Goal: Communication & Community: Answer question/provide support

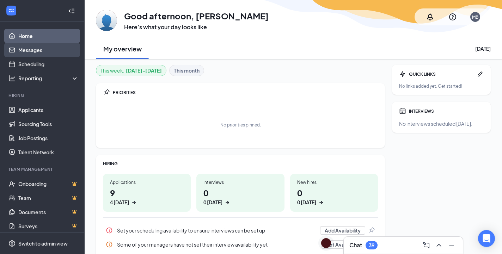
click at [51, 53] on link "Messages" at bounding box center [48, 50] width 60 height 14
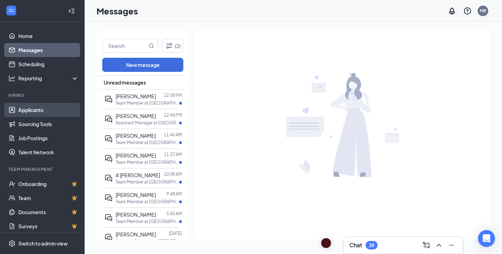
click at [42, 105] on link "Applicants" at bounding box center [48, 110] width 60 height 14
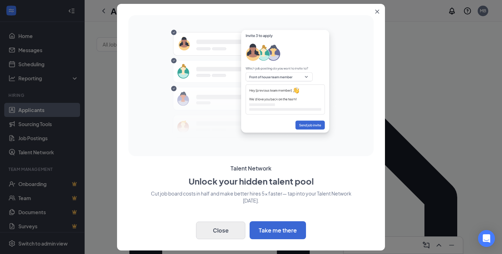
click at [229, 236] on button "Close" at bounding box center [220, 231] width 49 height 18
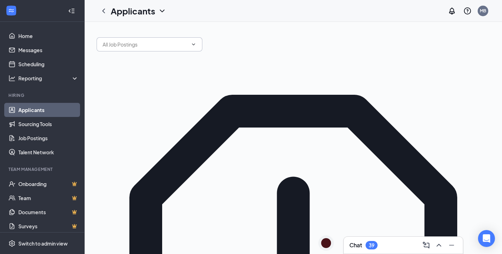
click at [198, 44] on span at bounding box center [150, 44] width 106 height 14
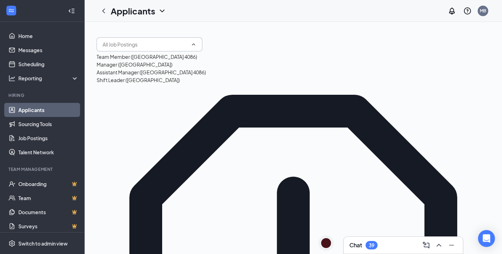
click at [156, 61] on div "Team Member ([GEOGRAPHIC_DATA] 4086)" at bounding box center [147, 57] width 100 height 8
type input "Team Member ([GEOGRAPHIC_DATA] 4086)"
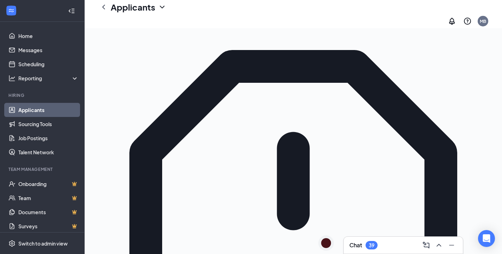
scroll to position [68, 0]
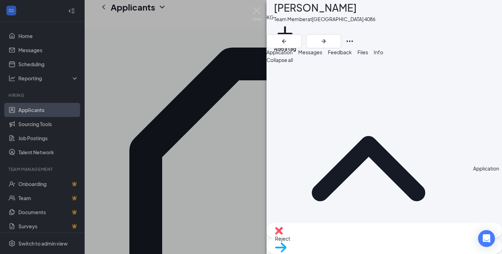
click at [322, 55] on span "Messages" at bounding box center [310, 52] width 24 height 6
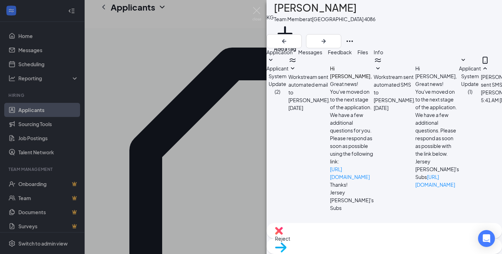
scroll to position [222, 0]
click at [296, 33] on button "Add a tag" at bounding box center [285, 38] width 22 height 30
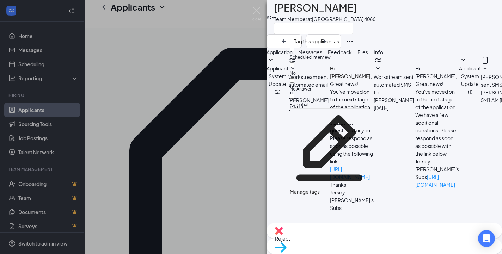
click at [340, 54] on div "Scheduled Interview" at bounding box center [329, 57] width 79 height 8
click at [294, 51] on input "Scheduled Interview" at bounding box center [292, 49] width 5 height 5
click at [299, 53] on div at bounding box center [329, 53] width 79 height 0
click at [294, 51] on input "Scheduled Interview" at bounding box center [292, 49] width 5 height 5
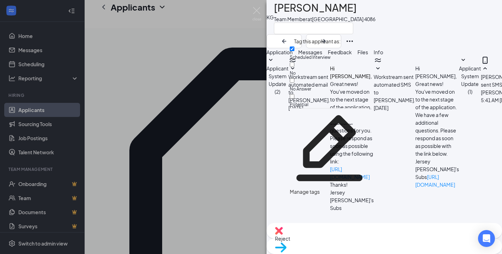
checkbox input "true"
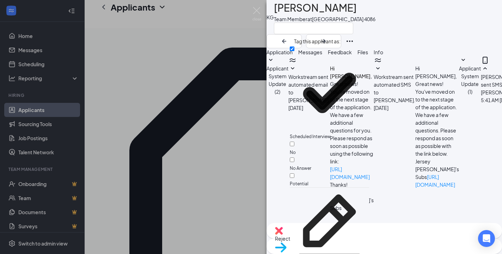
click at [384, 12] on div "KG [PERSON_NAME] Team Member at [GEOGRAPHIC_DATA] 4086" at bounding box center [383, 24] width 235 height 48
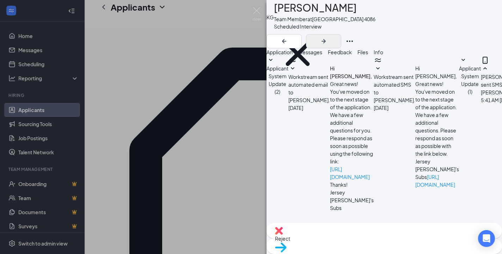
click at [326, 39] on icon "ArrowRight" at bounding box center [323, 41] width 4 height 4
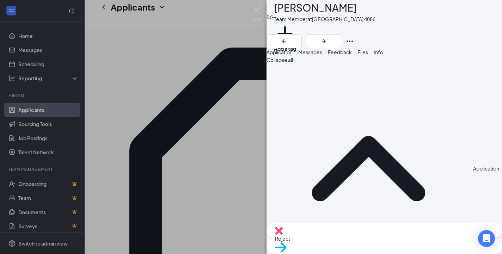
click at [322, 55] on span "Messages" at bounding box center [310, 52] width 24 height 6
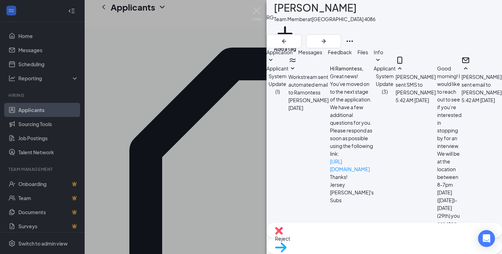
scroll to position [203, 0]
click at [293, 56] on button "Application" at bounding box center [279, 52] width 26 height 8
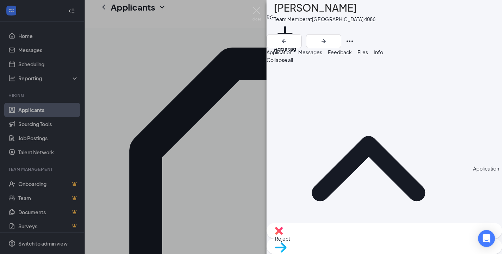
click at [322, 55] on span "Messages" at bounding box center [310, 52] width 24 height 6
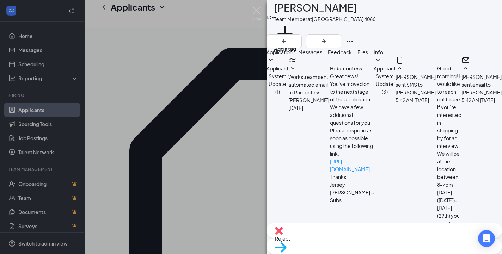
scroll to position [227, 0]
paste textarea "hey this is [PERSON_NAME] with [PERSON_NAME]. I see you applied for a position …"
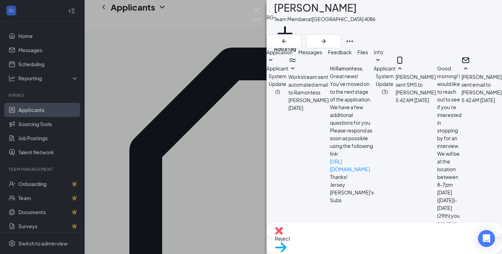
type textarea "Hi this is [PERSON_NAME] with Jersey [PERSON_NAME]'s. I see you applied for a p…"
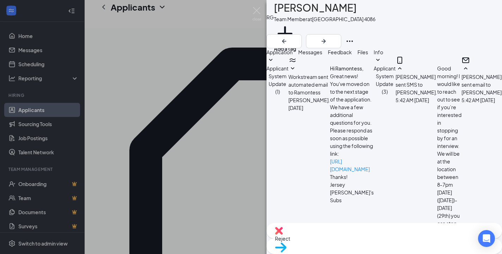
checkbox input "true"
drag, startPoint x: 334, startPoint y: 186, endPoint x: 281, endPoint y: 165, distance: 57.0
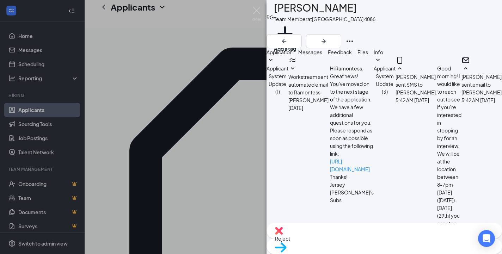
click at [296, 31] on button "Add a tag" at bounding box center [285, 38] width 22 height 30
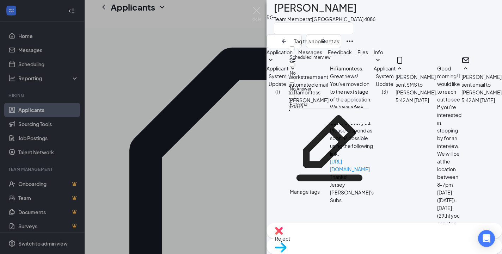
click at [332, 77] on div "No Answer" at bounding box center [329, 85] width 79 height 16
checkbox input "true"
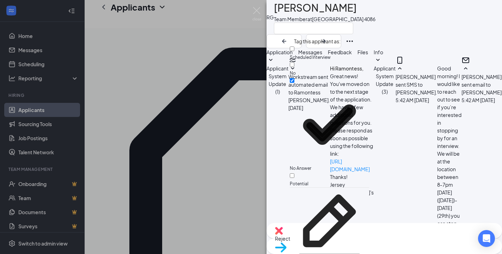
click at [402, 32] on div "RG Ramontess [PERSON_NAME] Team Member at [GEOGRAPHIC_DATA] 4086" at bounding box center [383, 24] width 235 height 48
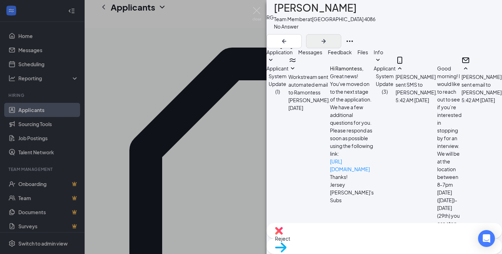
click at [328, 37] on icon "ArrowRight" at bounding box center [323, 41] width 8 height 8
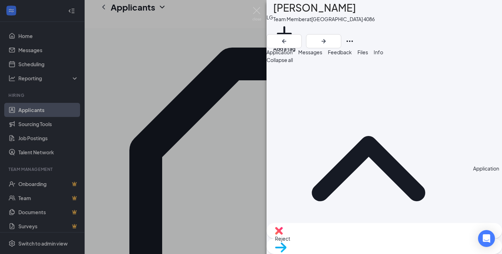
click at [322, 55] on span "Messages" at bounding box center [310, 52] width 24 height 6
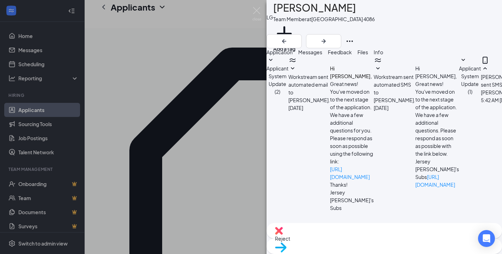
scroll to position [228, 0]
paste textarea "Hi this is [PERSON_NAME] with Jersey [PERSON_NAME]'s. I see you applied for a p…"
type textarea "Hi this is [PERSON_NAME] with Jersey [PERSON_NAME]'s. I see you applied for a p…"
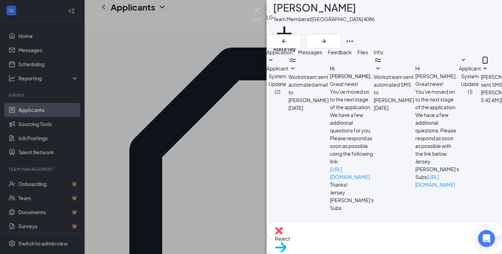
checkbox input "true"
click at [295, 30] on button "Add a tag" at bounding box center [284, 38] width 22 height 30
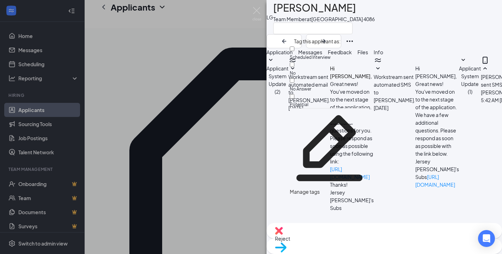
click at [337, 77] on div "No Answer" at bounding box center [329, 85] width 79 height 16
checkbox input "true"
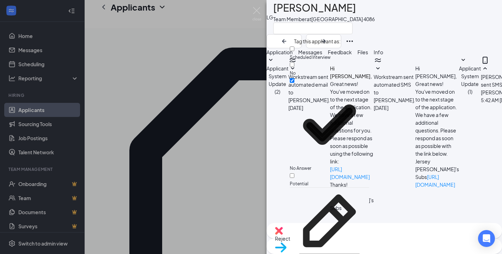
click at [441, 28] on div "LG [PERSON_NAME] Team Member at [GEOGRAPHIC_DATA] 4086" at bounding box center [383, 24] width 235 height 48
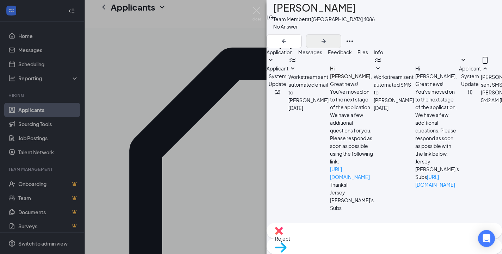
click at [328, 37] on icon "ArrowRight" at bounding box center [323, 41] width 8 height 8
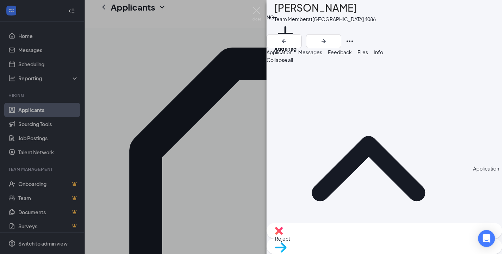
click at [322, 56] on div "Messages" at bounding box center [310, 52] width 24 height 8
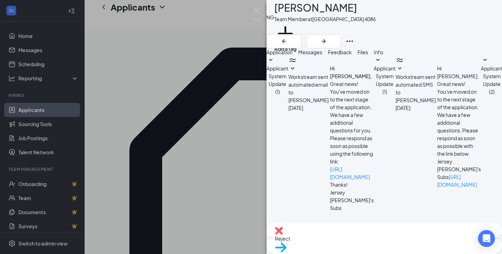
paste textarea "Hi this is [PERSON_NAME] with Jersey [PERSON_NAME]'s. I see you applied for a p…"
type textarea "Hi this is [PERSON_NAME] with Jersey [PERSON_NAME]'s. I see you applied for a p…"
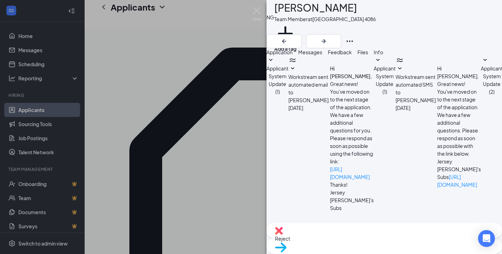
checkbox input "true"
click at [296, 32] on button "Add a tag" at bounding box center [285, 38] width 22 height 30
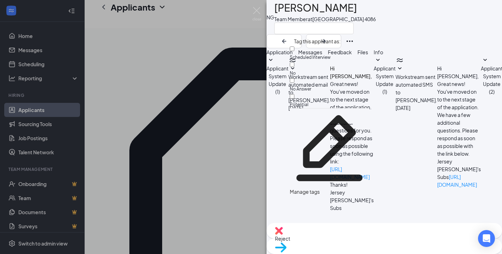
click at [343, 77] on div "No Answer" at bounding box center [329, 85] width 79 height 16
checkbox input "true"
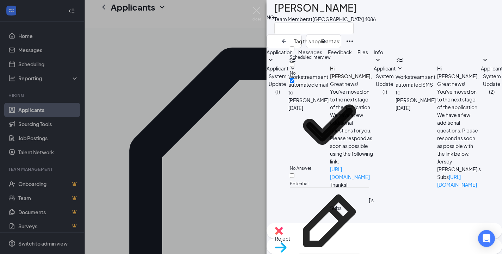
click at [472, 34] on div "NG [PERSON_NAME] Team Member at [GEOGRAPHIC_DATA] 4086" at bounding box center [383, 24] width 235 height 48
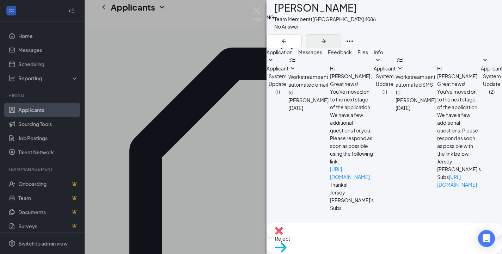
click at [328, 37] on icon "ArrowRight" at bounding box center [323, 41] width 8 height 8
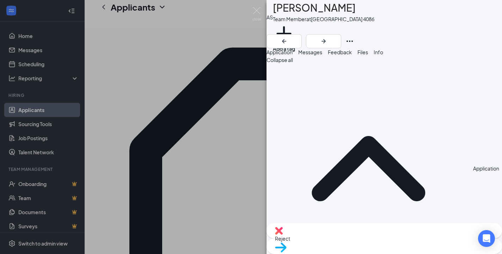
click at [322, 56] on button "Messages" at bounding box center [310, 52] width 24 height 8
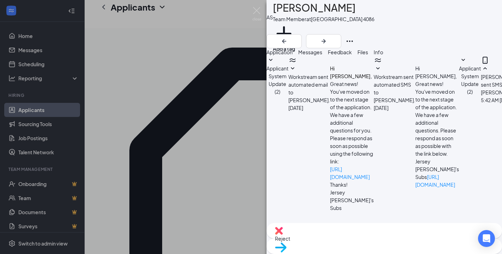
scroll to position [222, 0]
paste textarea "Hi this is [PERSON_NAME] with Jersey [PERSON_NAME]'s. I see you applied for a p…"
type textarea "Hi this is [PERSON_NAME] with Jersey [PERSON_NAME]'s. I see you applied for a p…"
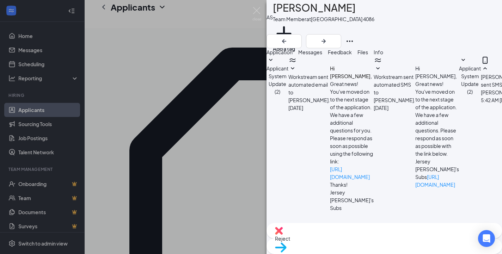
checkbox input "true"
click at [293, 55] on span "Application" at bounding box center [279, 52] width 26 height 6
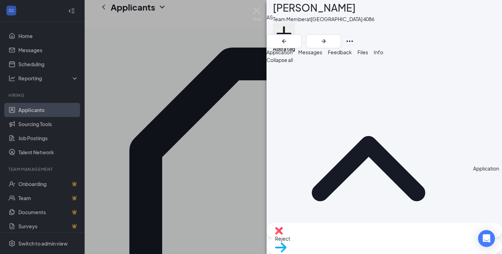
click at [292, 32] on icon "Plus" at bounding box center [284, 33] width 15 height 15
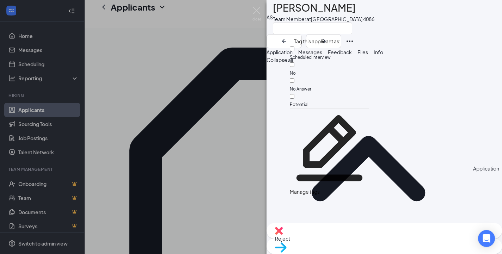
click at [311, 86] on span "No Answer" at bounding box center [301, 88] width 22 height 5
click at [294, 78] on input "No Answer" at bounding box center [292, 80] width 5 height 5
click at [342, 77] on div "No Answer" at bounding box center [329, 85] width 79 height 16
checkbox input "true"
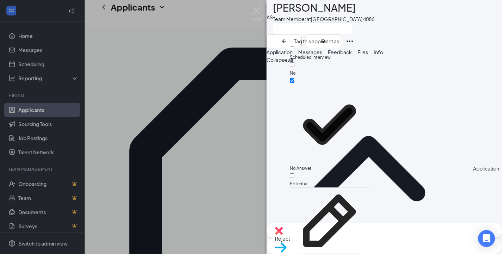
click at [383, 29] on div "AS [PERSON_NAME] Team Member at [GEOGRAPHIC_DATA] 4086" at bounding box center [383, 24] width 235 height 48
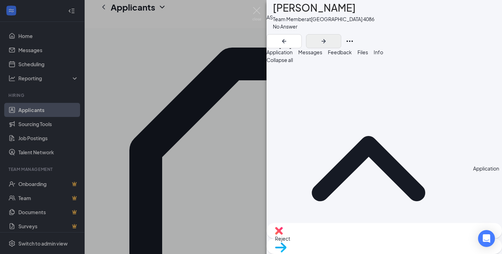
click at [326, 39] on icon "ArrowRight" at bounding box center [323, 41] width 4 height 4
click at [322, 56] on button "Messages" at bounding box center [310, 52] width 24 height 8
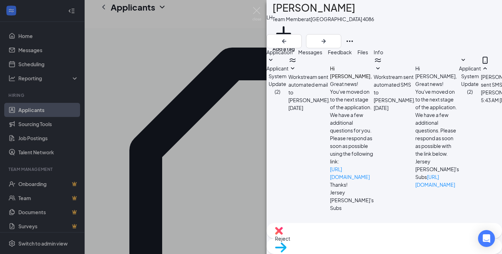
scroll to position [222, 0]
paste textarea "Hi this is [PERSON_NAME] with Jersey [PERSON_NAME]'s. I see you applied for a p…"
type textarea "Hi this is [PERSON_NAME] with Jersey [PERSON_NAME]'s. I see you applied for a p…"
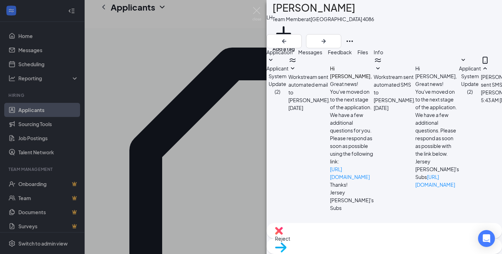
checkbox input "true"
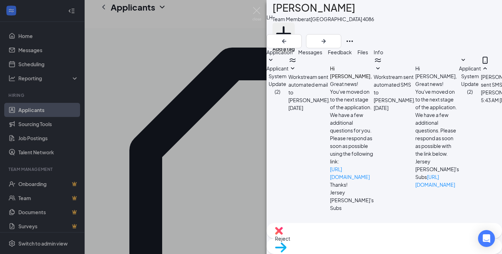
click at [295, 33] on button "Add a tag" at bounding box center [283, 38] width 22 height 30
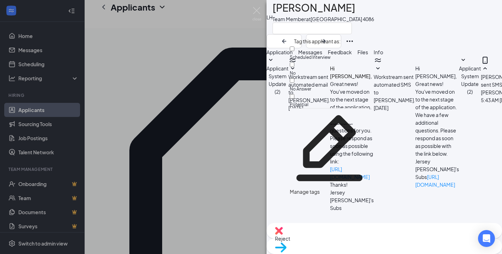
click at [355, 77] on div "No Answer" at bounding box center [329, 85] width 79 height 16
checkbox input "true"
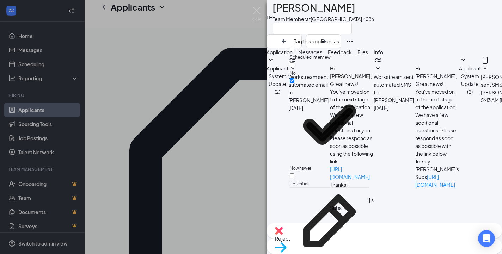
click at [423, 30] on div "LH [PERSON_NAME] Team Member at [GEOGRAPHIC_DATA] 4086" at bounding box center [383, 24] width 235 height 48
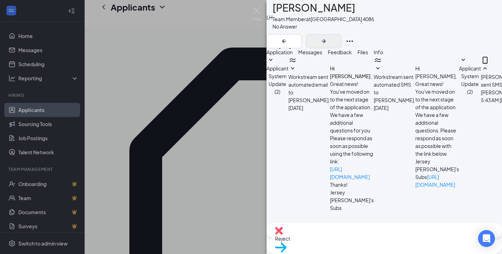
click at [326, 39] on icon "ArrowRight" at bounding box center [323, 41] width 4 height 4
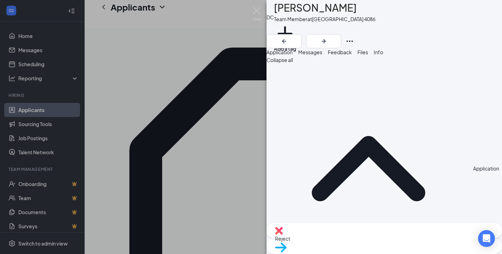
click at [231, 53] on div "DC [PERSON_NAME] Team Member at [GEOGRAPHIC_DATA] 4086 Add a tag Application Me…" at bounding box center [251, 127] width 502 height 254
